Goal: Find specific page/section: Locate a particular part of the current website

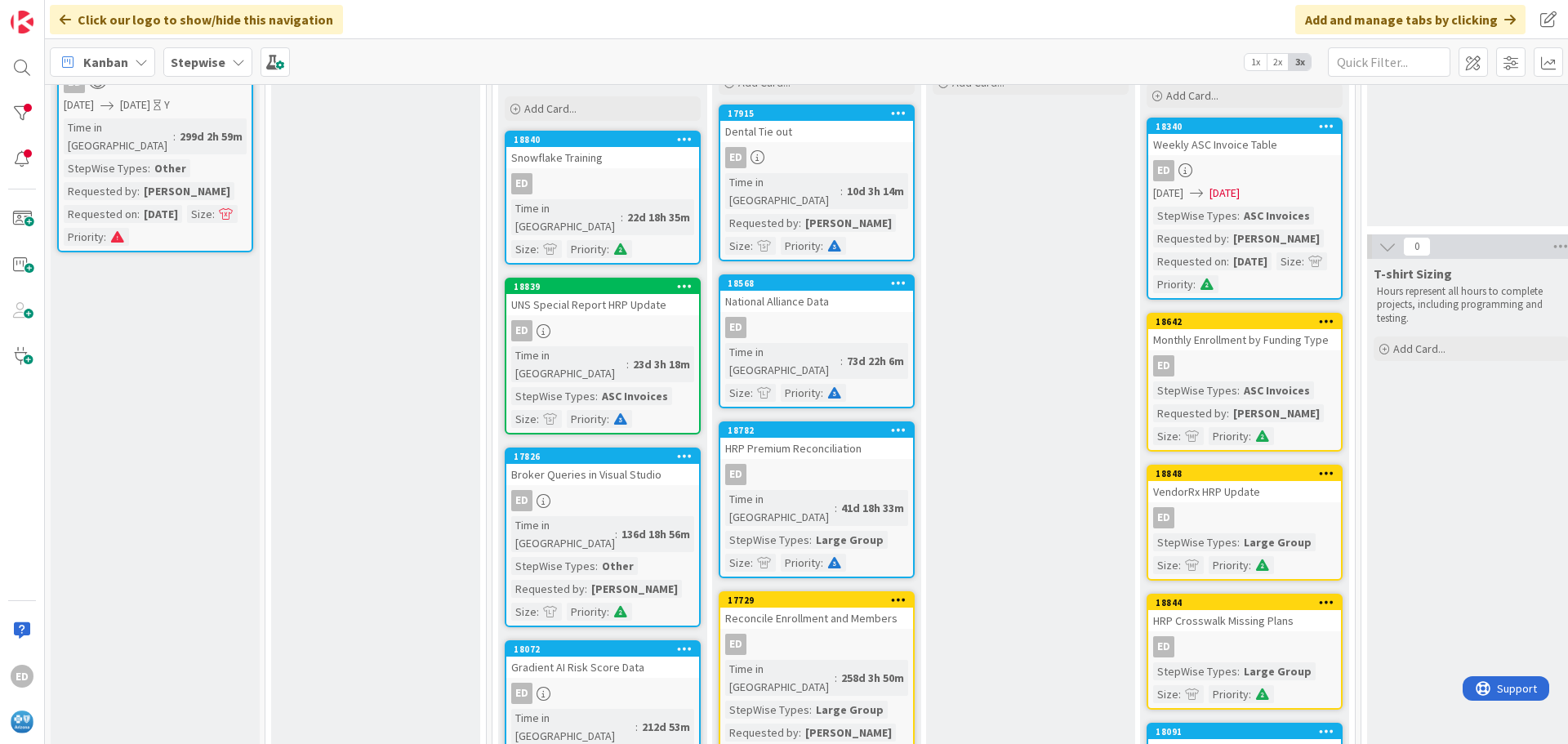
scroll to position [81, 0]
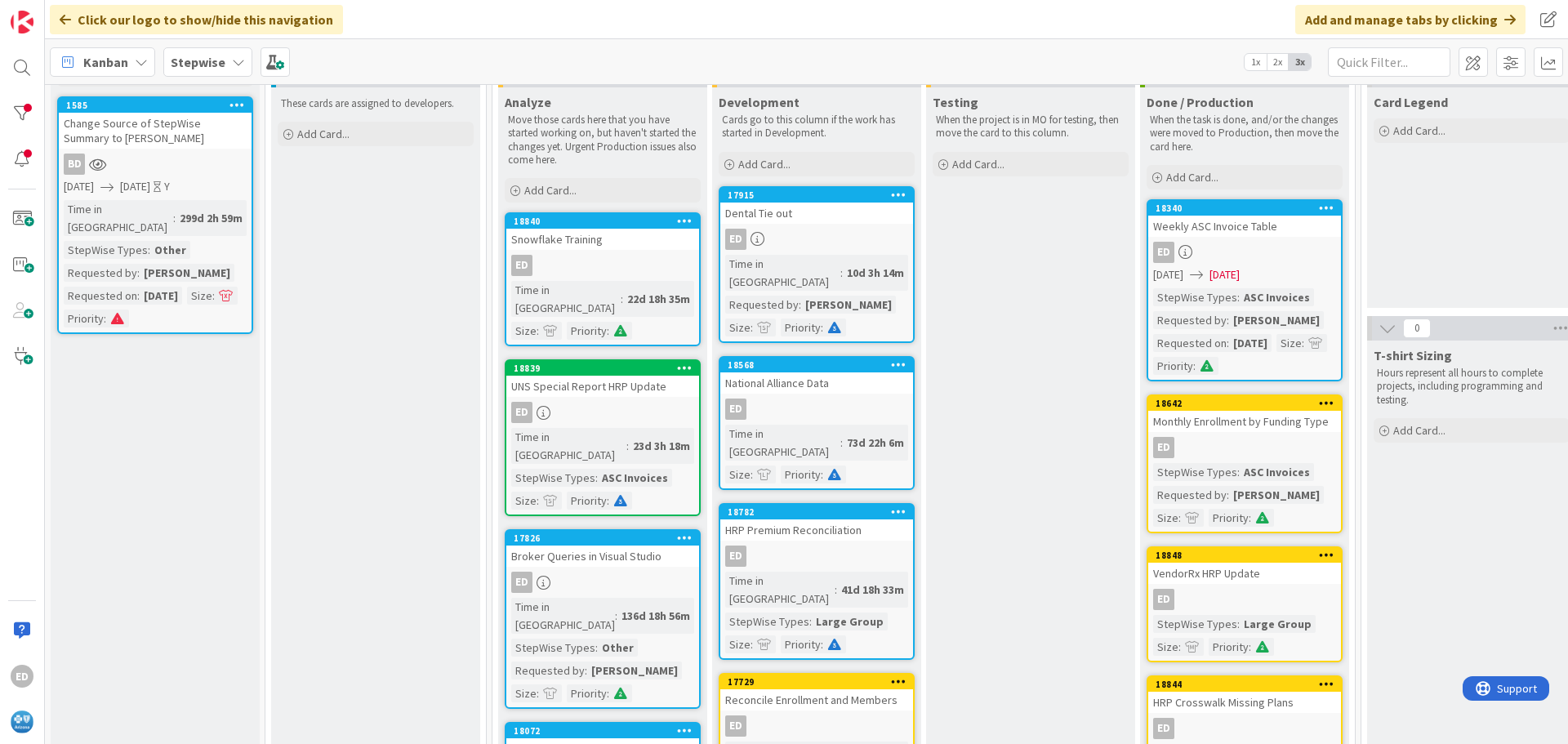
click at [1234, 577] on div "VendorRx HRP Update" at bounding box center [1244, 573] width 193 height 21
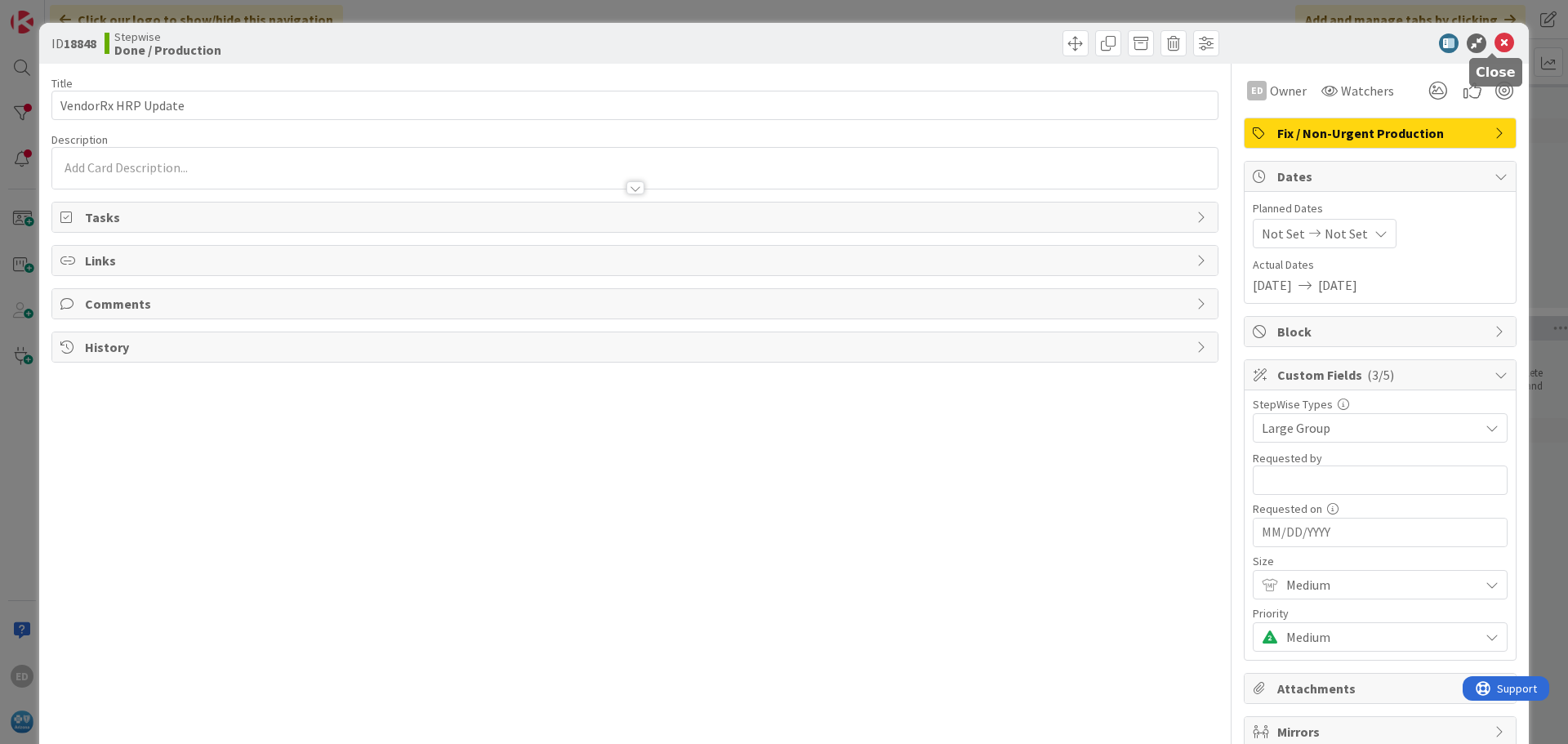
click at [1494, 44] on icon at bounding box center [1503, 43] width 19 height 19
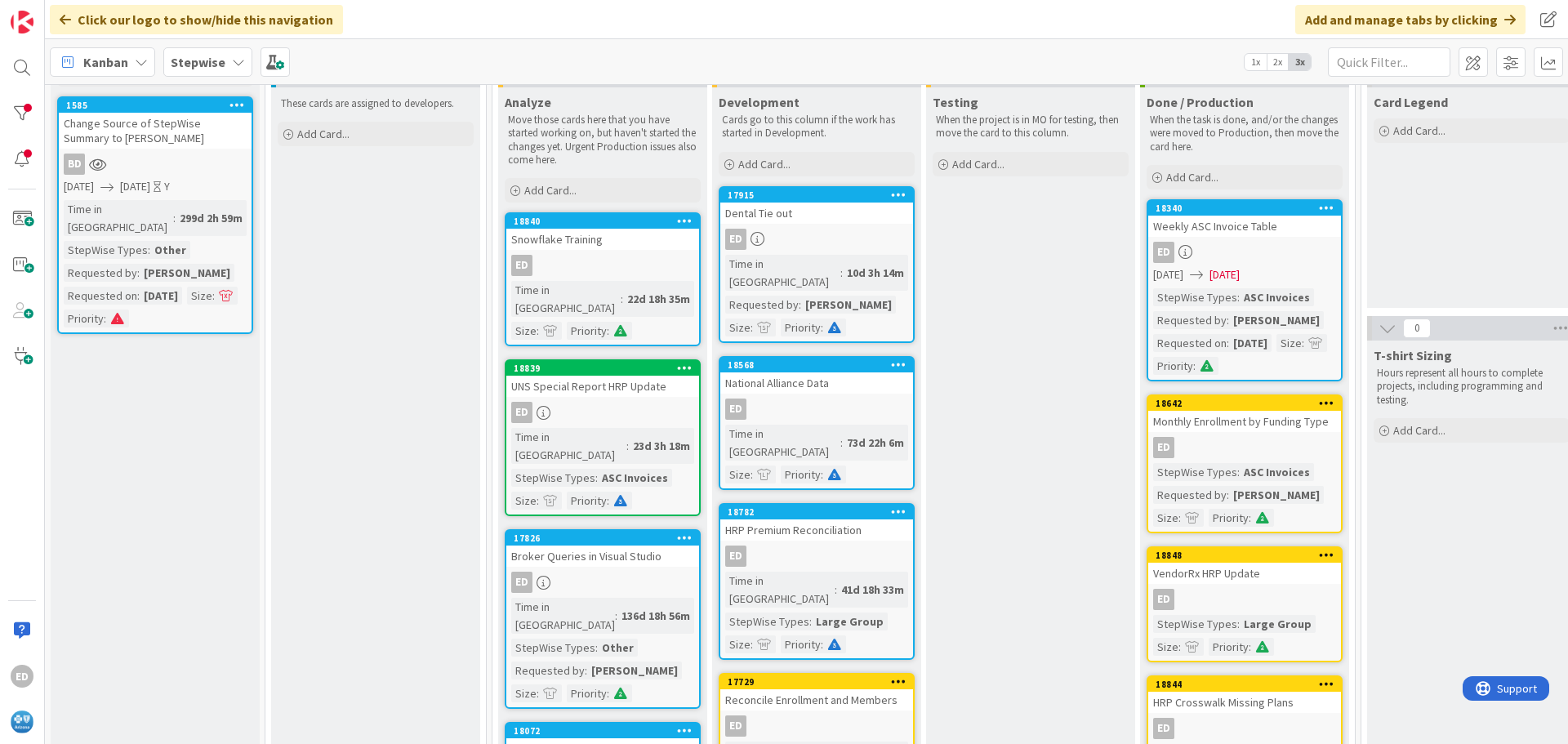
scroll to position [163, 0]
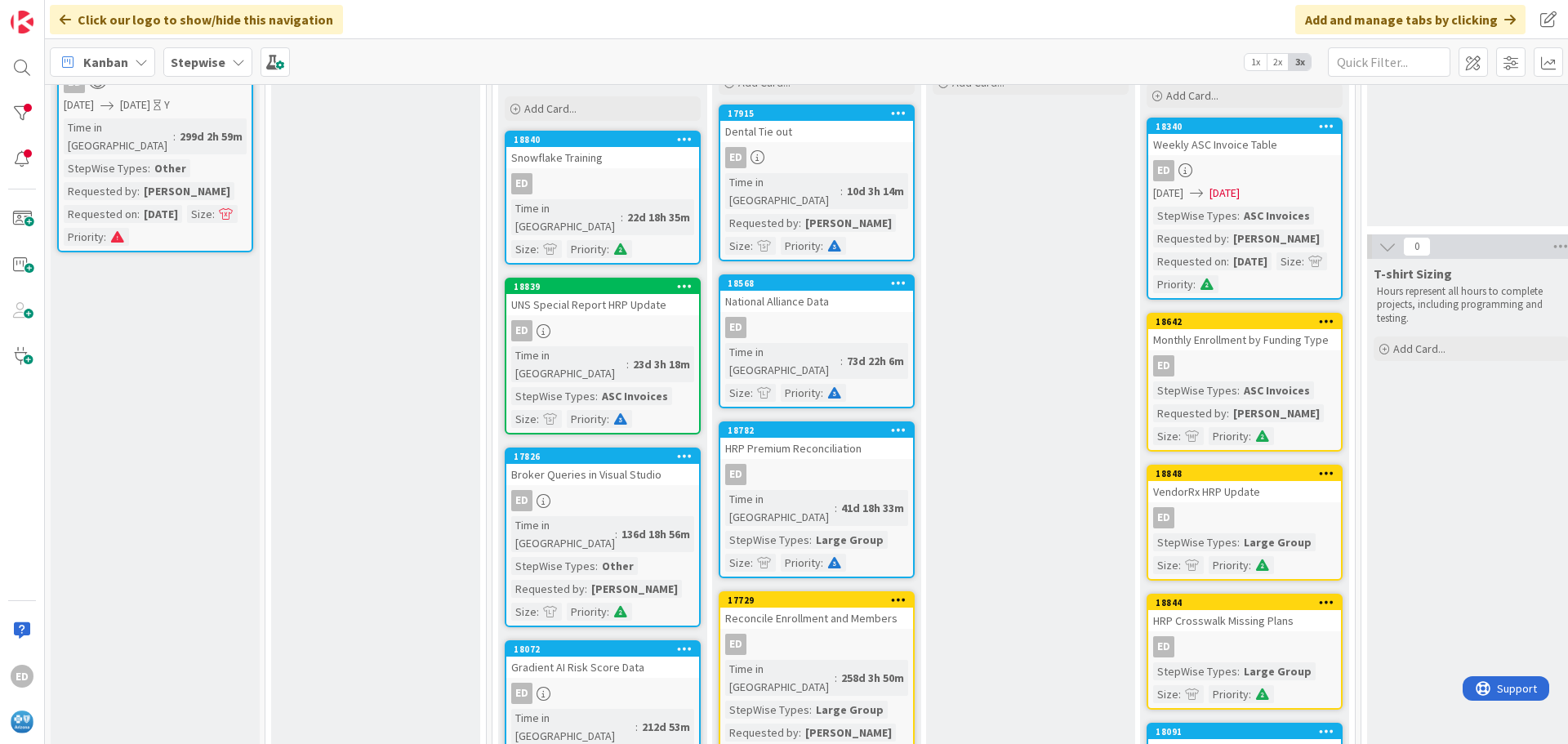
click at [580, 294] on div "UNS Special Report HRP Update" at bounding box center [602, 304] width 193 height 21
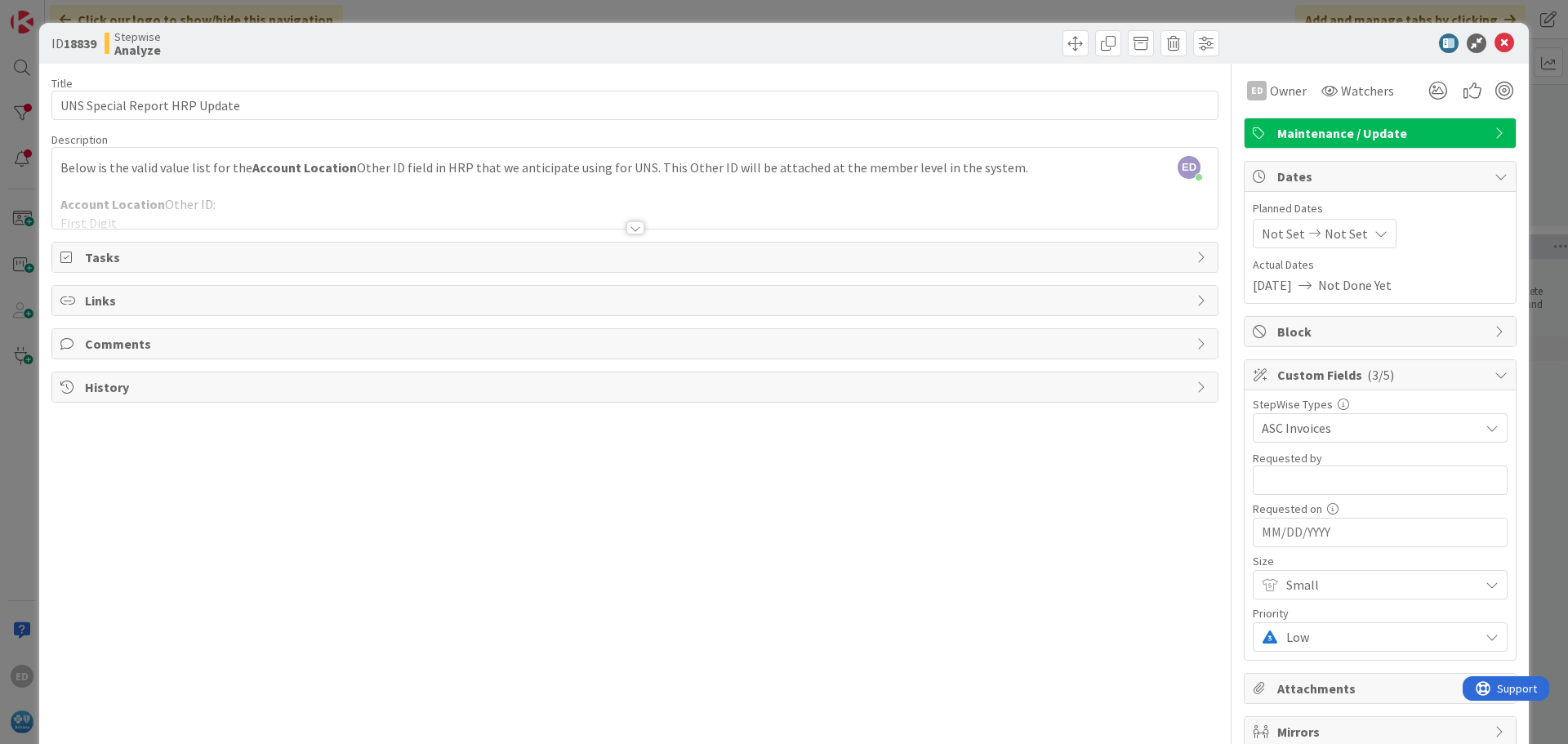
click at [628, 226] on div at bounding box center [635, 227] width 18 height 13
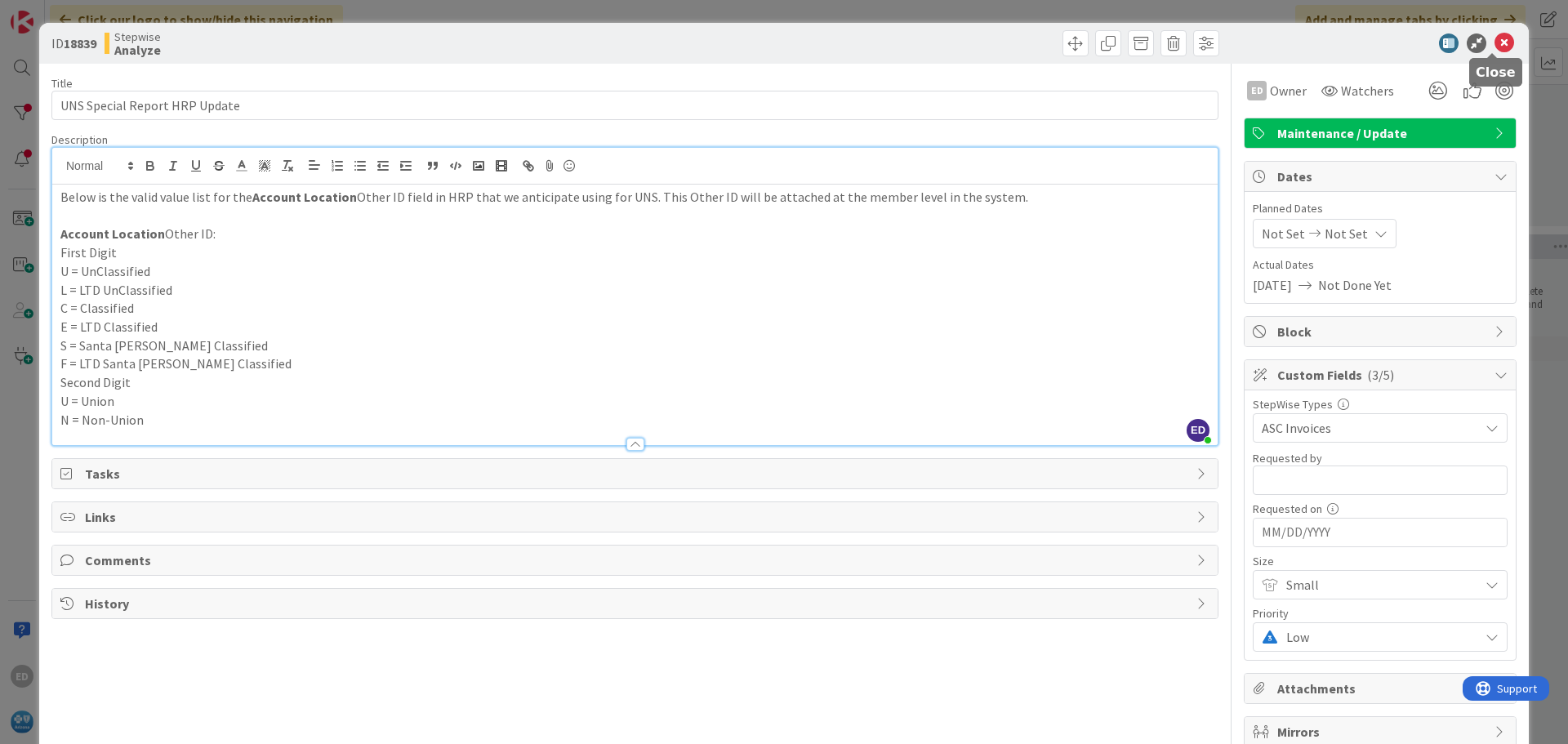
click at [1494, 42] on icon at bounding box center [1503, 43] width 19 height 19
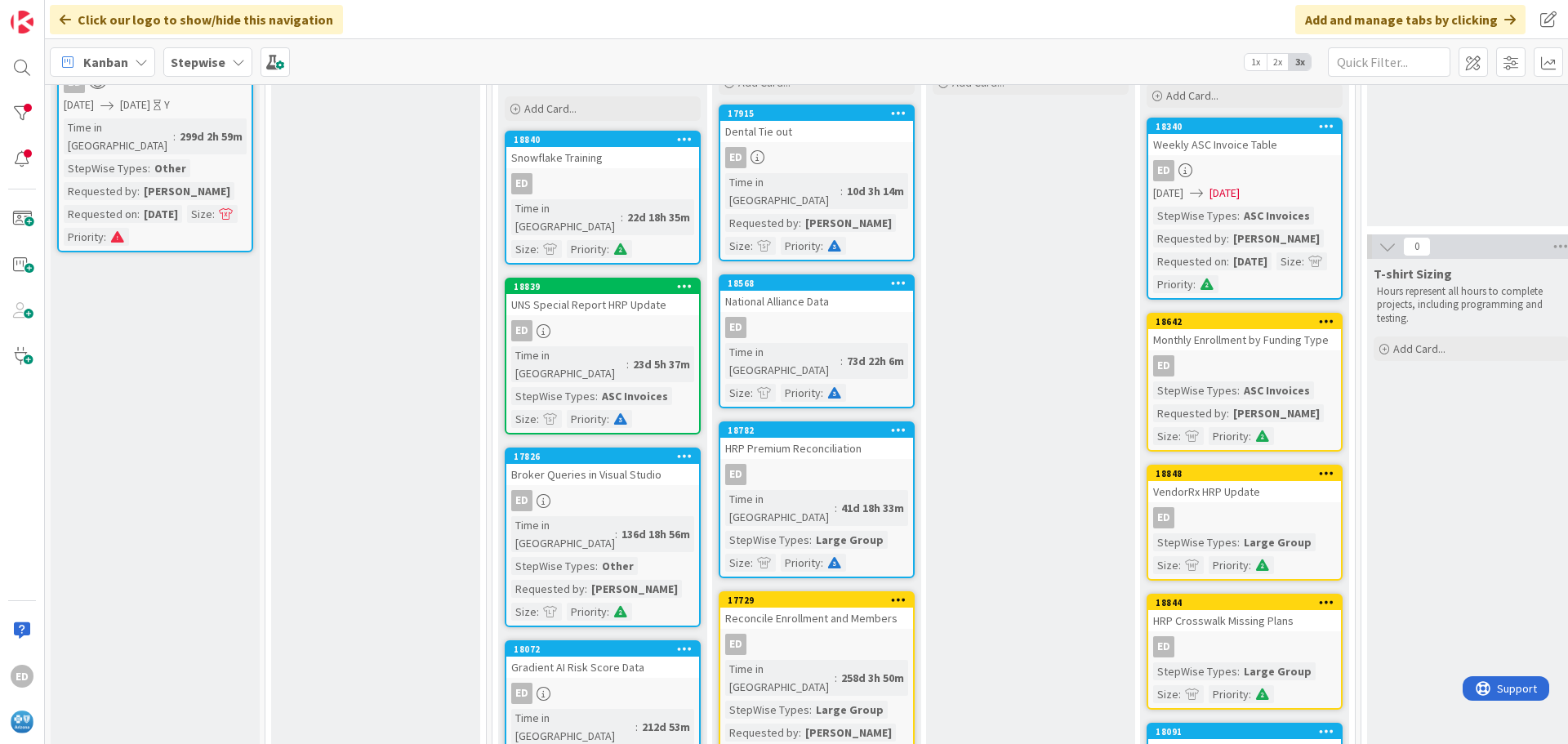
click at [583, 294] on div "UNS Special Report HRP Update" at bounding box center [602, 304] width 193 height 21
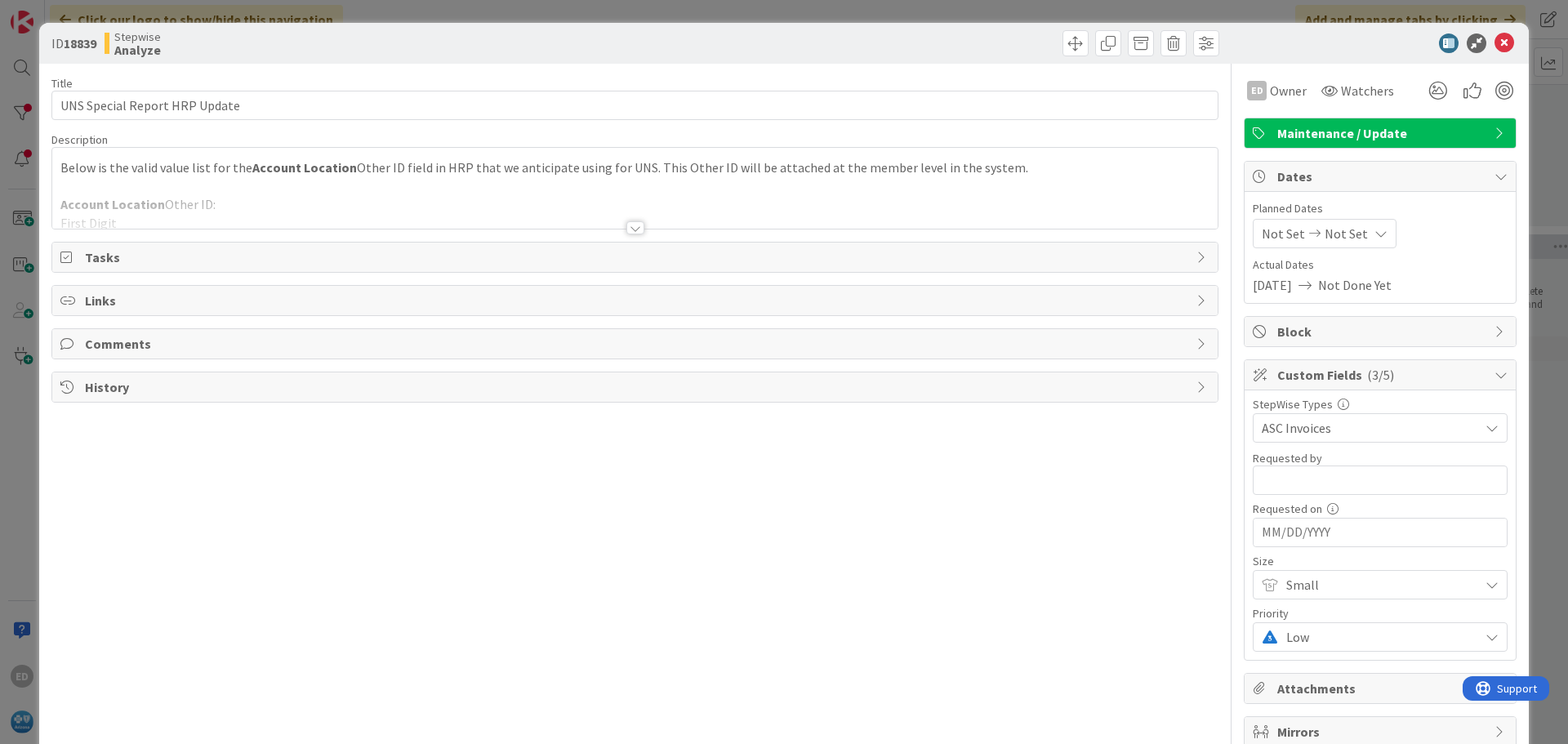
click at [630, 230] on div at bounding box center [635, 227] width 18 height 13
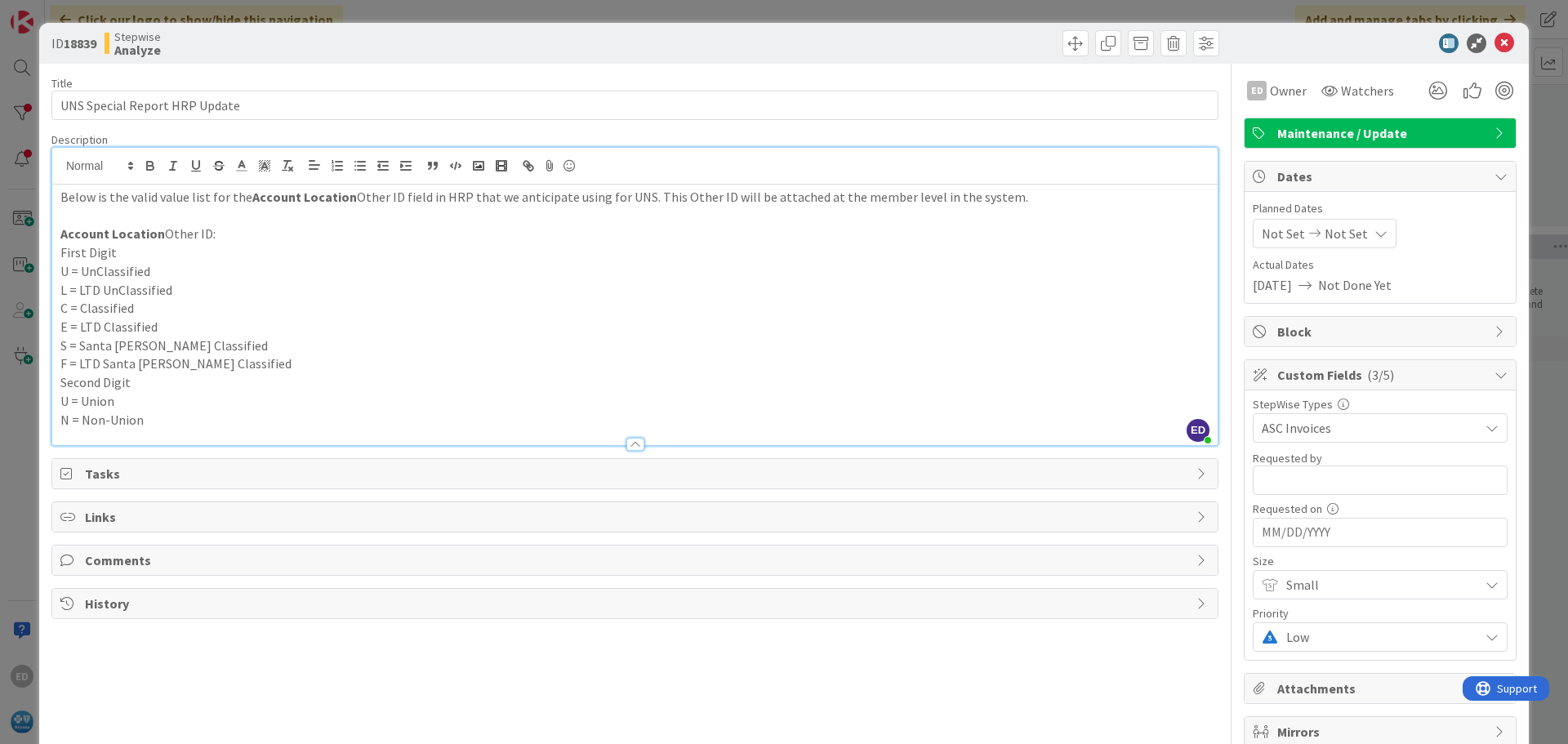
click at [683, 267] on p "U = UnClassified" at bounding box center [634, 271] width 1149 height 19
click at [1494, 46] on icon at bounding box center [1503, 43] width 19 height 19
